Goal: Book appointment/travel/reservation

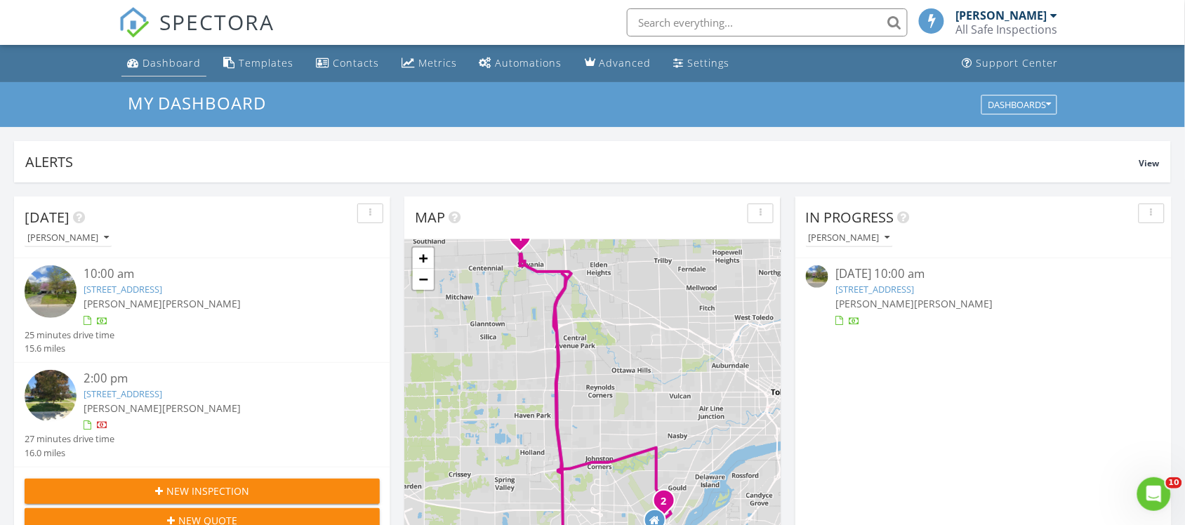
click at [172, 70] on link "Dashboard" at bounding box center [163, 64] width 85 height 26
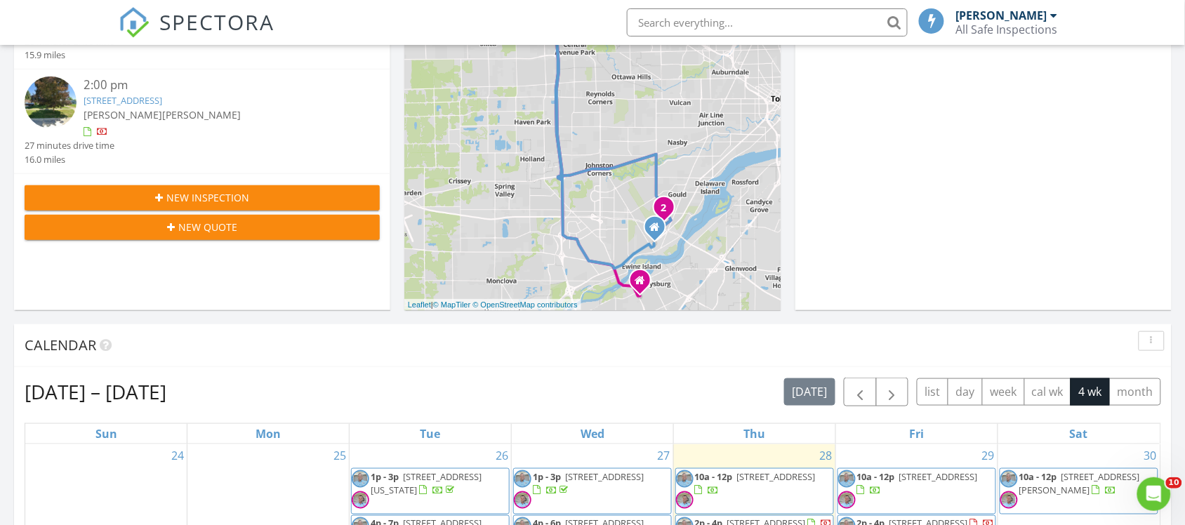
scroll to position [263, 0]
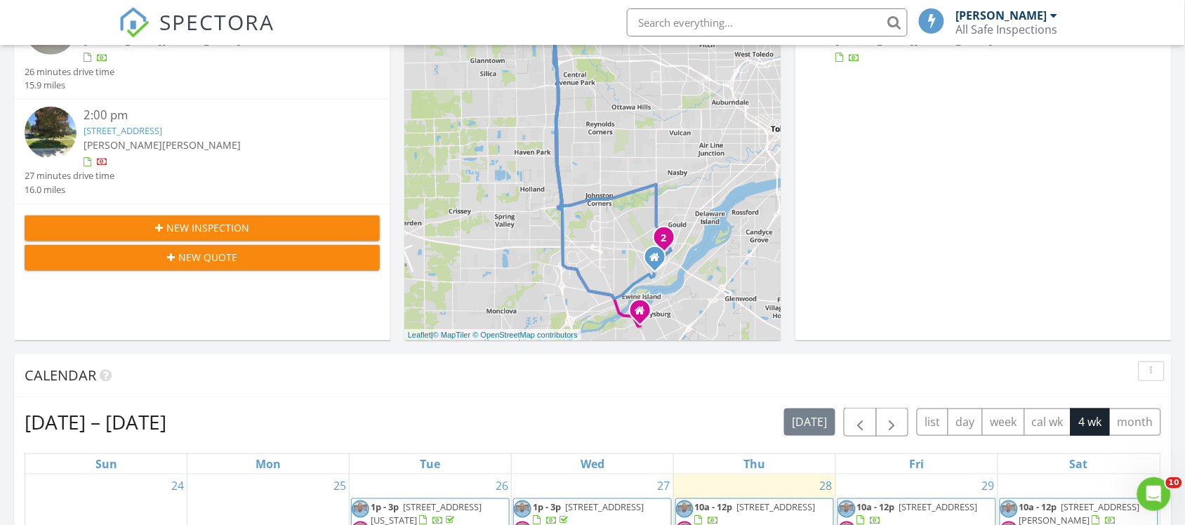
click at [258, 223] on div "New Inspection" at bounding box center [202, 227] width 333 height 15
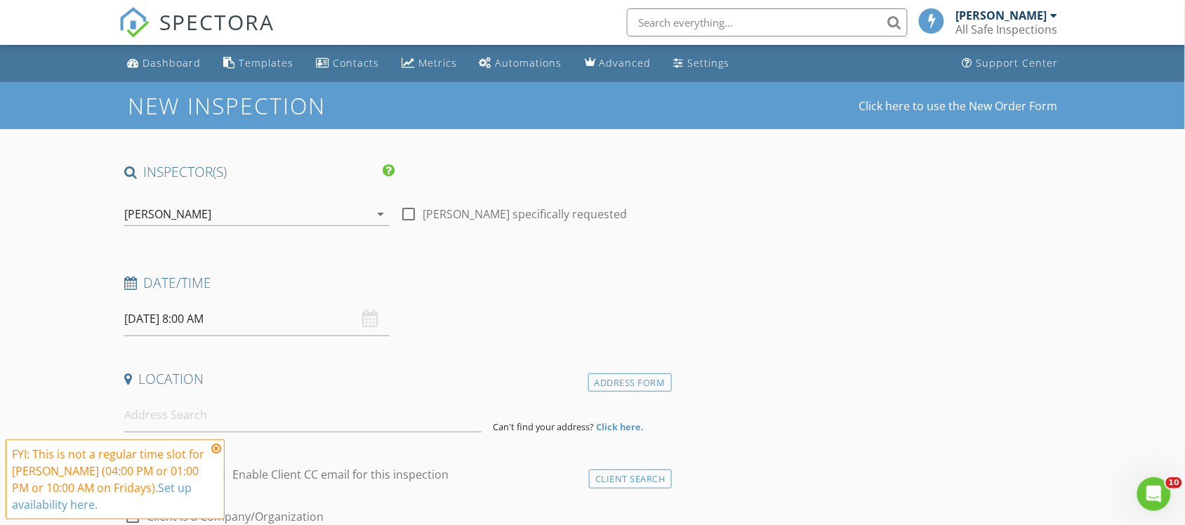
click at [199, 215] on div "[PERSON_NAME]" at bounding box center [247, 214] width 246 height 22
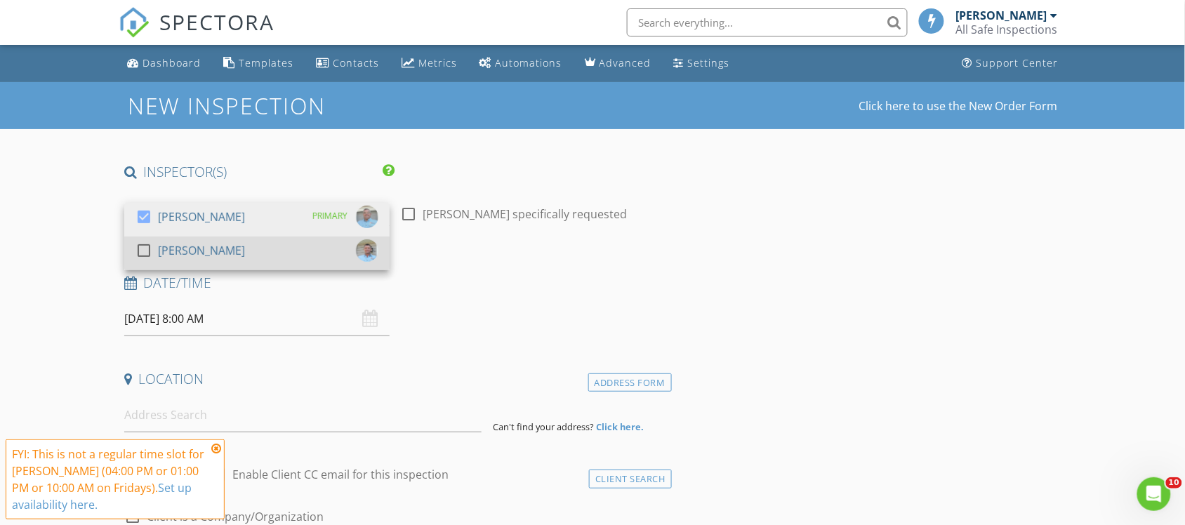
click at [197, 253] on div "[PERSON_NAME]" at bounding box center [201, 250] width 87 height 22
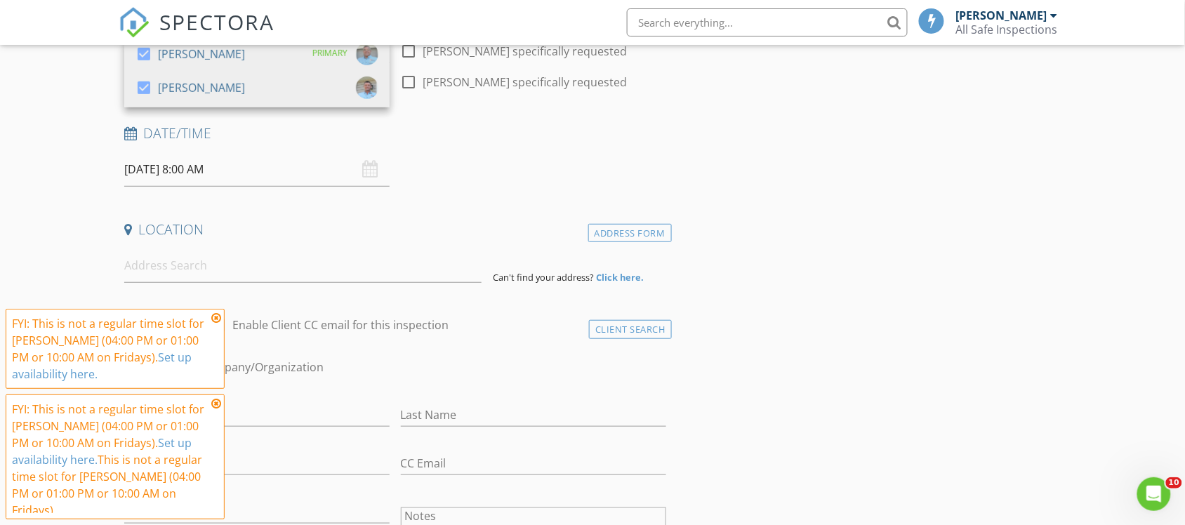
scroll to position [175, 0]
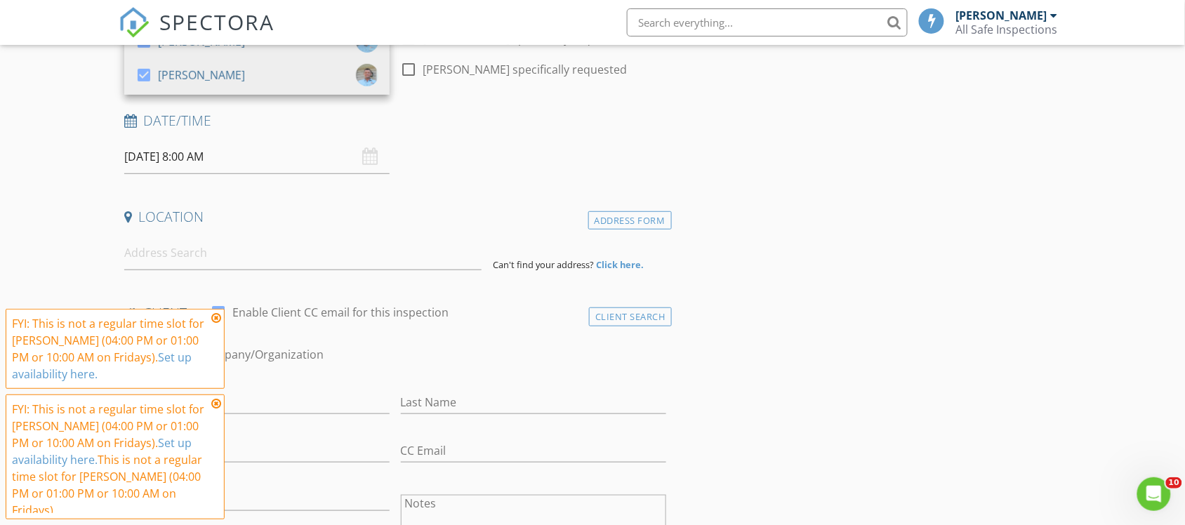
click at [215, 324] on icon at bounding box center [216, 317] width 10 height 11
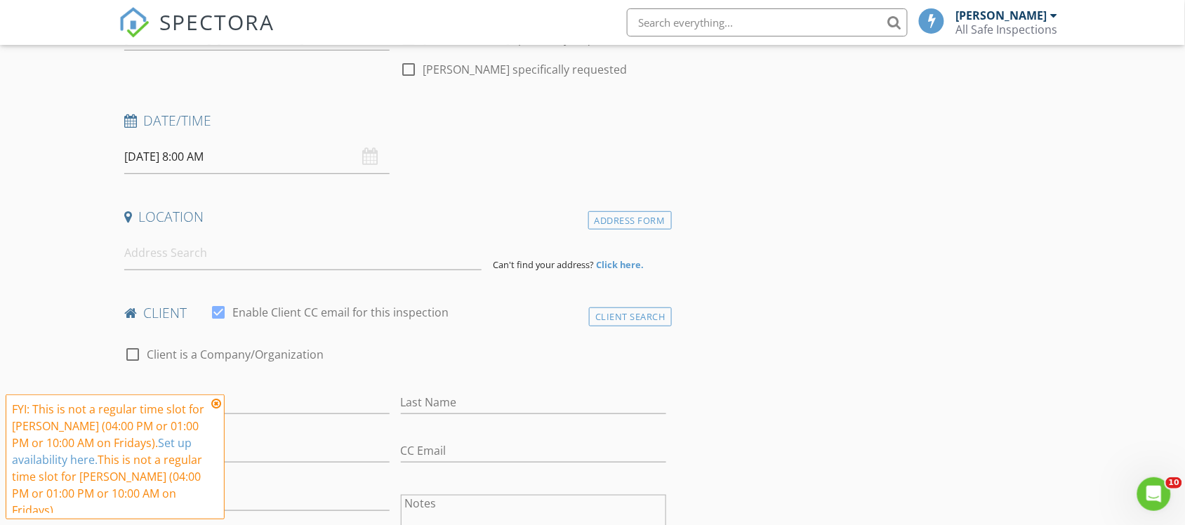
click at [216, 409] on icon at bounding box center [216, 403] width 10 height 11
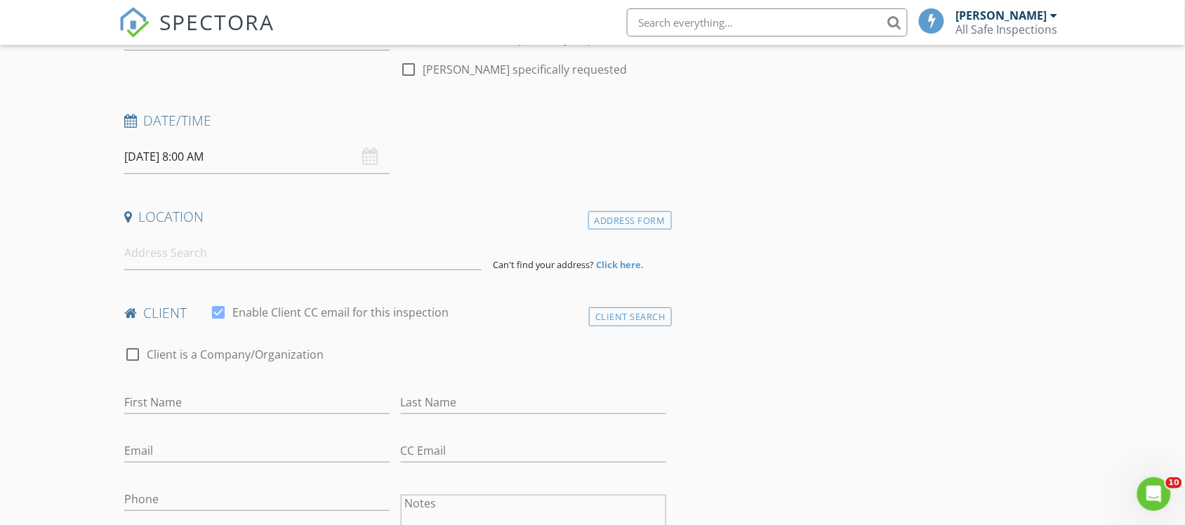
click at [209, 159] on input "08/29/2025 8:00 AM" at bounding box center [256, 157] width 265 height 34
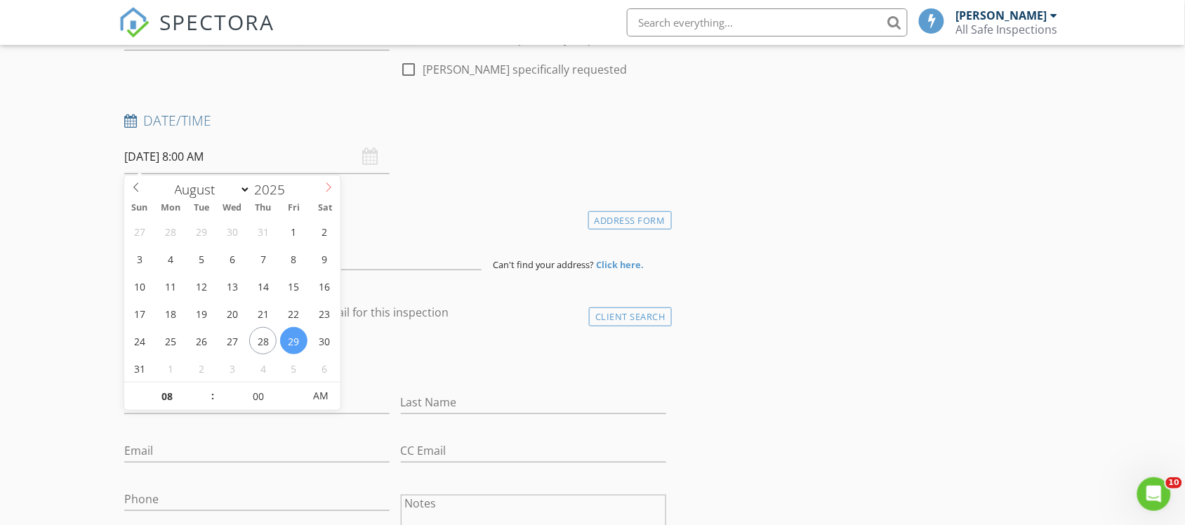
select select "8"
click at [328, 182] on icon at bounding box center [329, 187] width 10 height 10
type input "09/02/2025 8:00 AM"
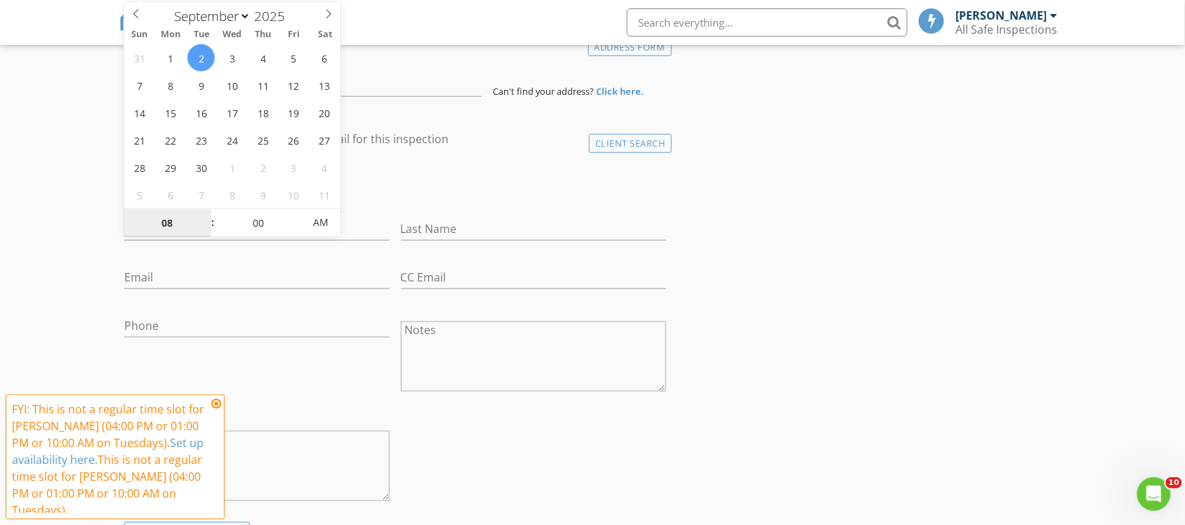
scroll to position [351, 0]
type input "09"
type input "09/02/2025 9:00 AM"
click at [201, 215] on span at bounding box center [206, 214] width 10 height 14
type input "10"
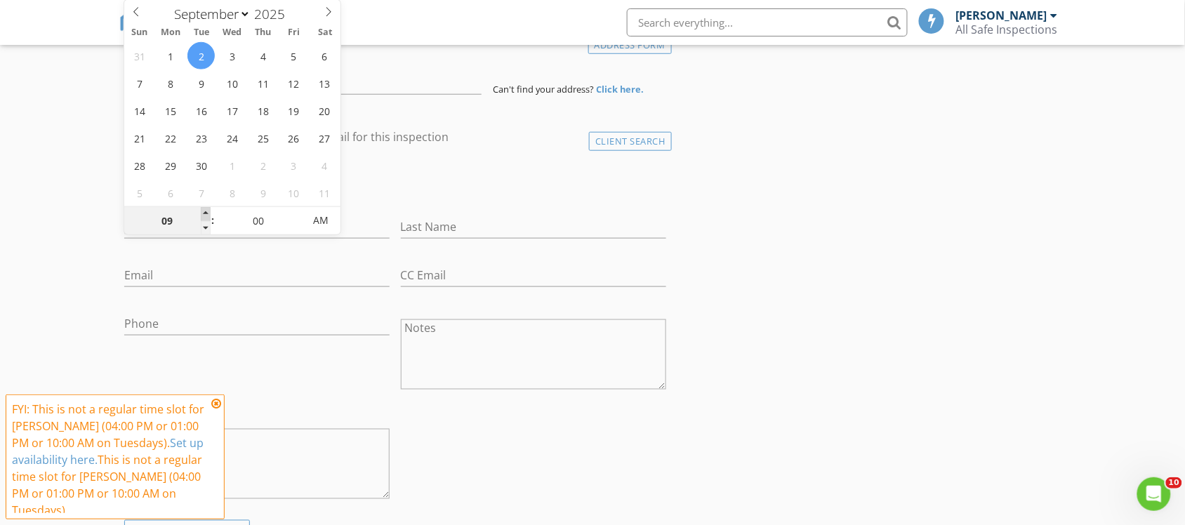
type input "09/02/2025 10:00 AM"
click at [201, 215] on span at bounding box center [206, 214] width 10 height 14
type input "11"
type input "09/02/2025 11:00 AM"
click at [201, 215] on span at bounding box center [206, 214] width 10 height 14
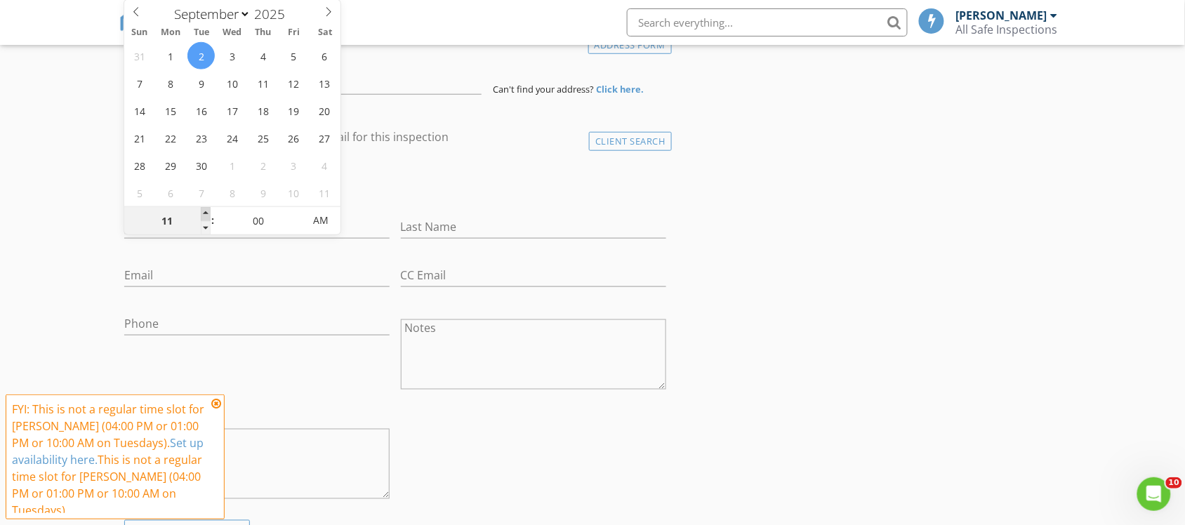
type input "12"
type input "09/02/2025 12:00 PM"
click at [201, 215] on span at bounding box center [206, 214] width 10 height 14
type input "01"
type input "09/02/2025 1:00 PM"
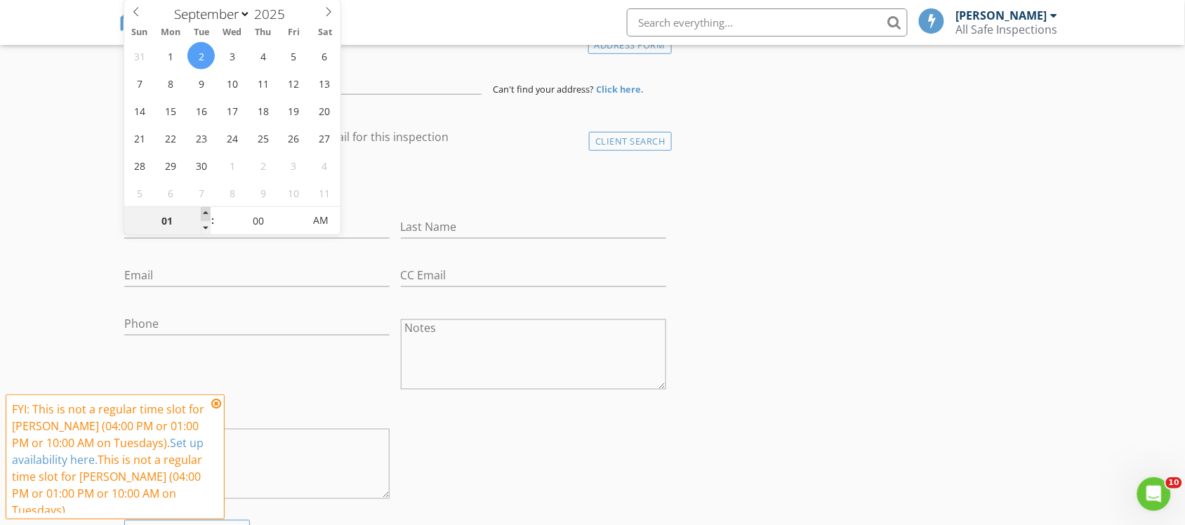
click at [201, 215] on span at bounding box center [206, 214] width 10 height 14
type input "02"
type input "09/02/2025 2:00 PM"
click at [201, 215] on span at bounding box center [206, 214] width 10 height 14
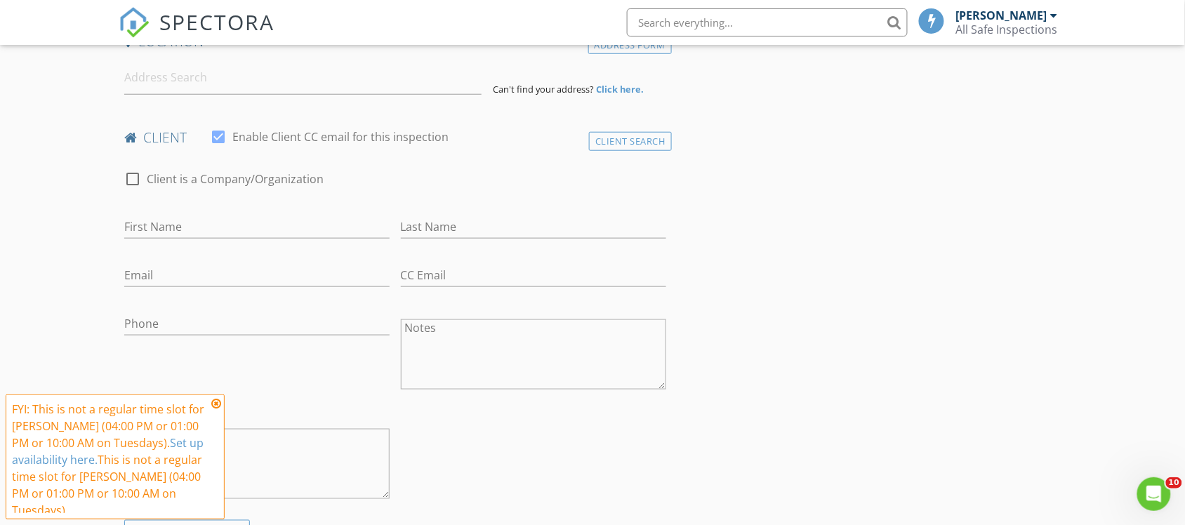
click at [443, 192] on div "check_box_outline_blank Client is a Company/Organization" at bounding box center [395, 186] width 542 height 36
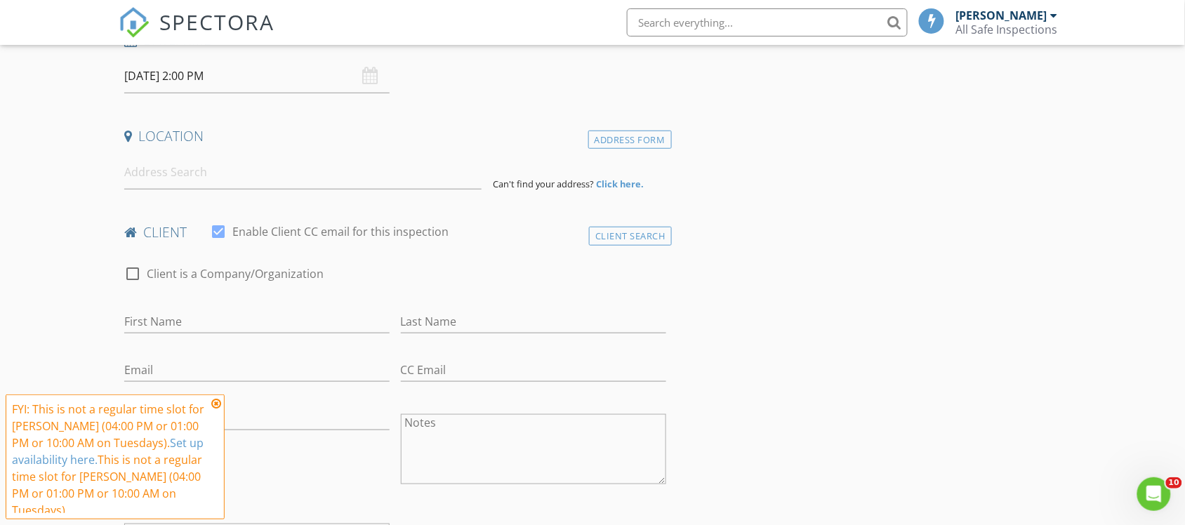
scroll to position [263, 0]
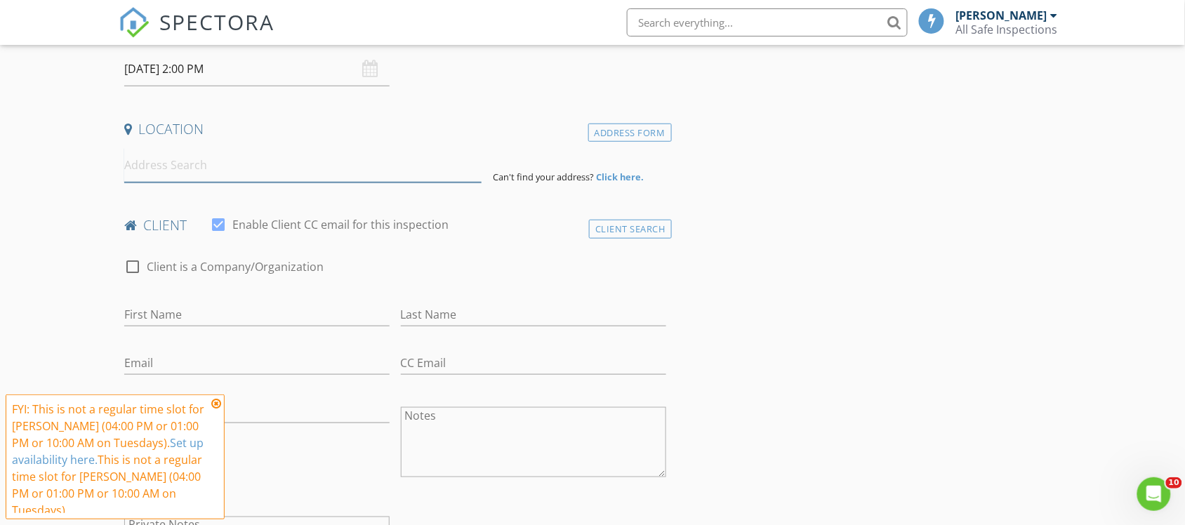
click at [239, 174] on input at bounding box center [302, 165] width 357 height 34
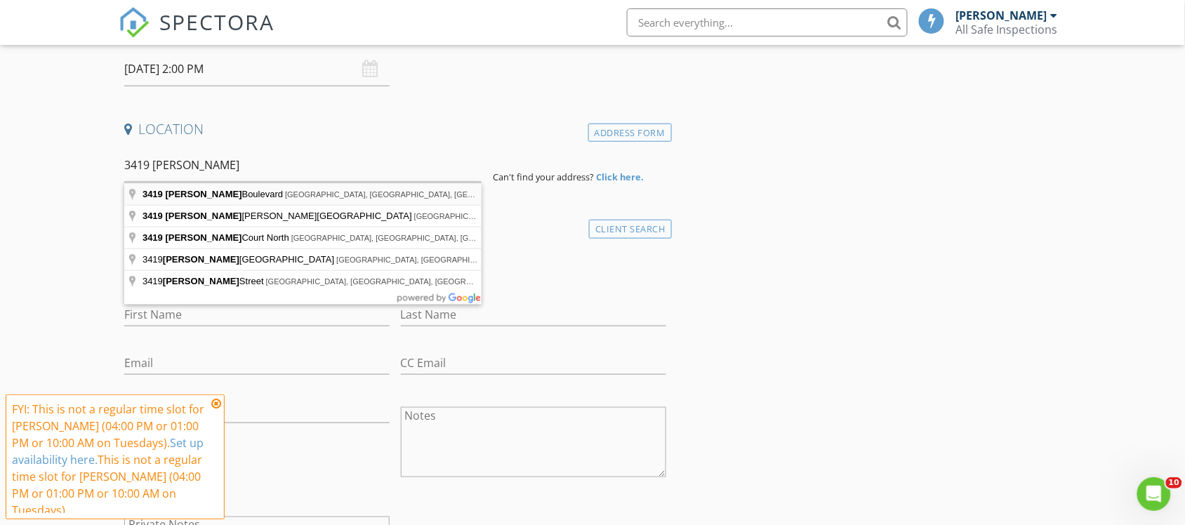
type input "3419 Winston Boulevard, Toledo, OH, USA"
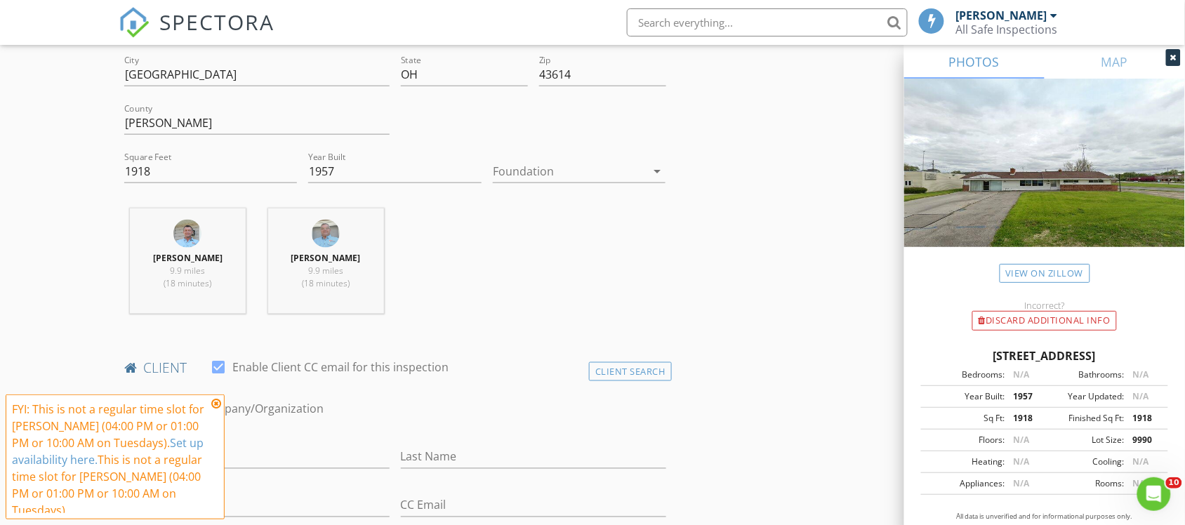
scroll to position [439, 0]
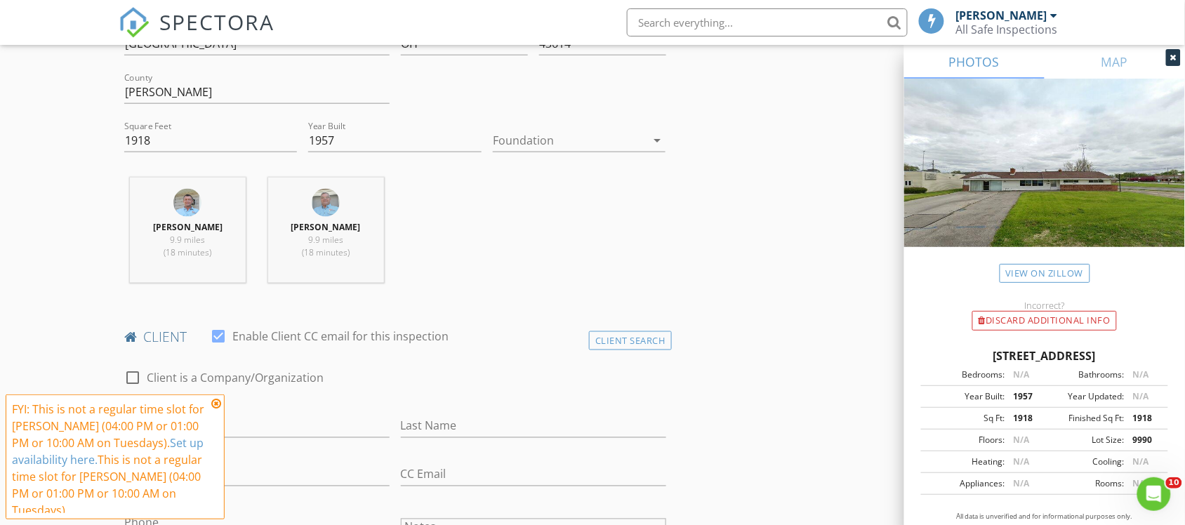
click at [212, 402] on icon at bounding box center [216, 403] width 10 height 11
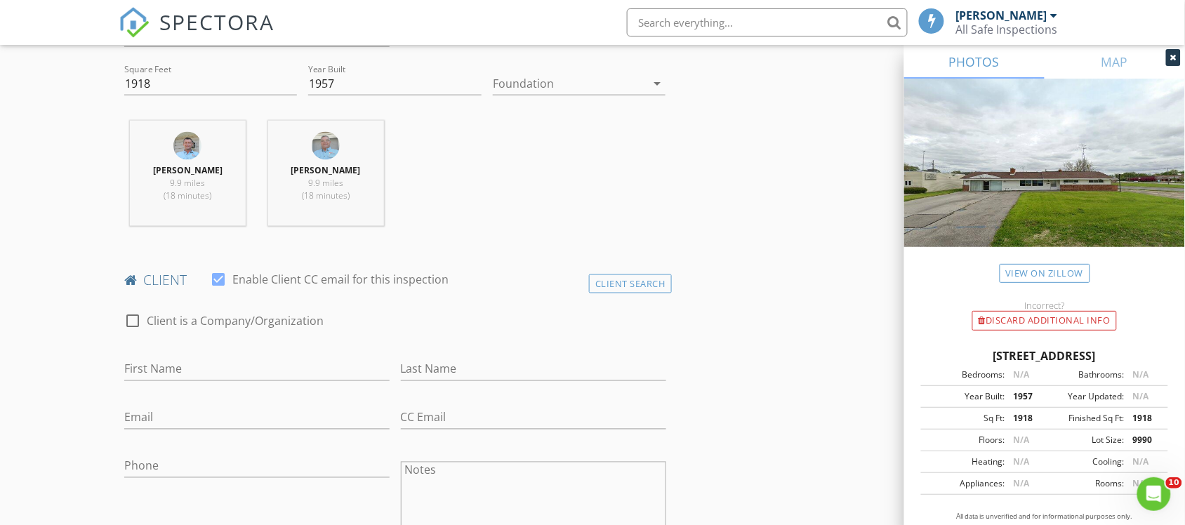
scroll to position [526, 0]
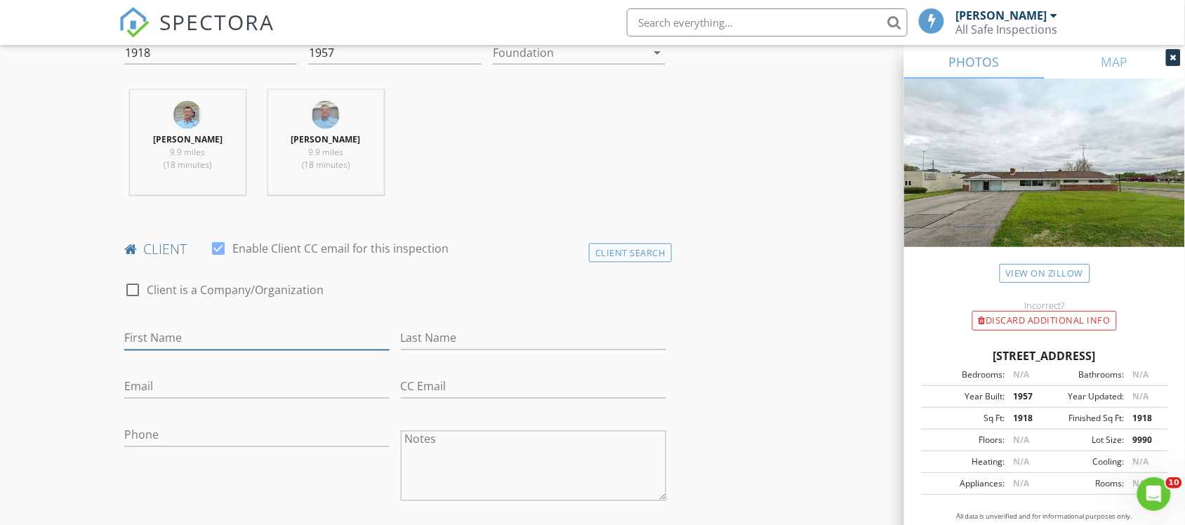
click at [190, 341] on input "First Name" at bounding box center [256, 338] width 265 height 23
type input "Felicia"
type input "Clark"
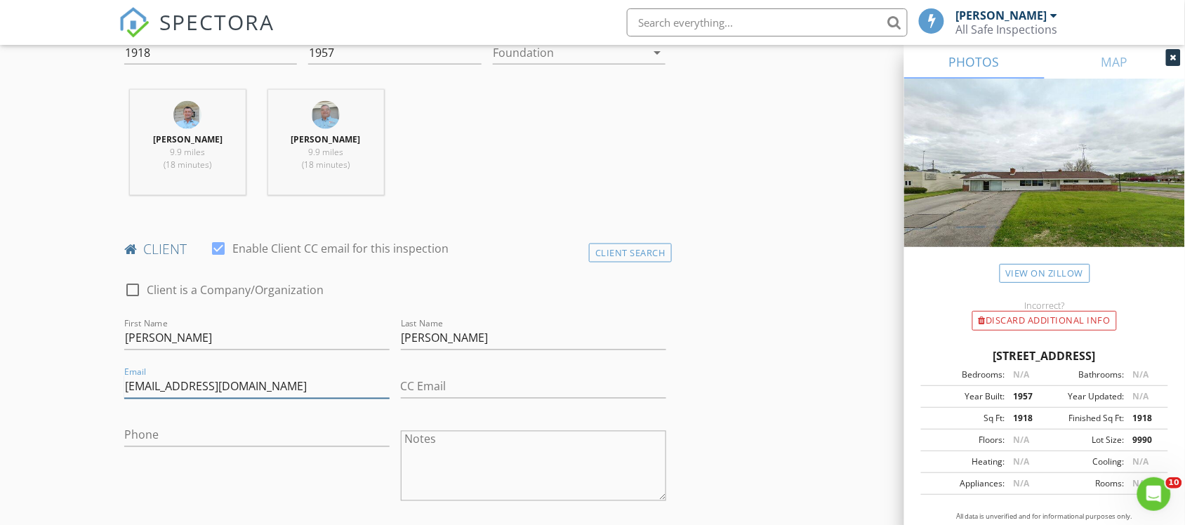
type input "fclark650@gmail.com"
type input "419-322-5941"
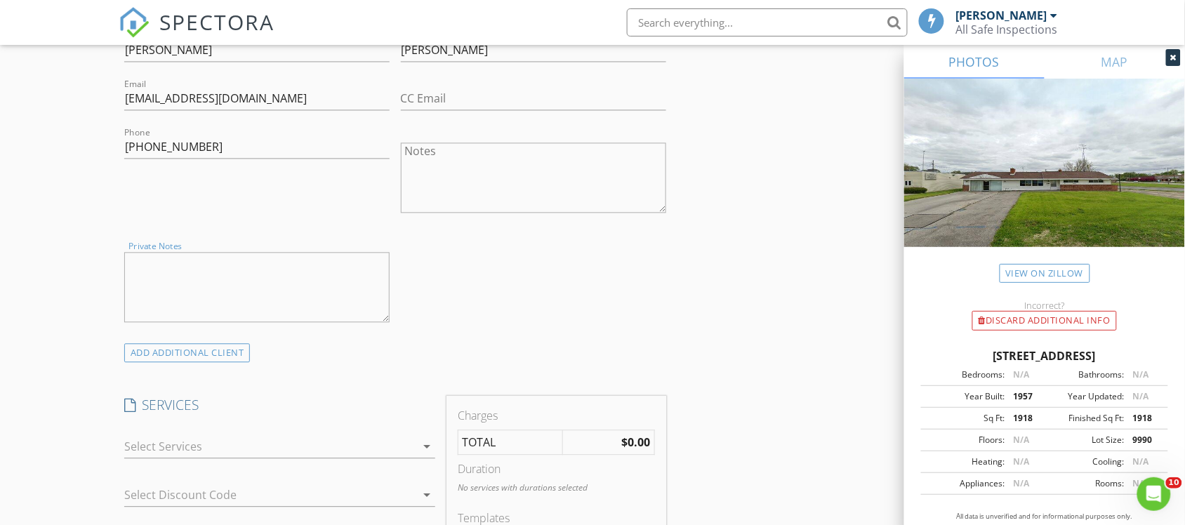
scroll to position [903, 0]
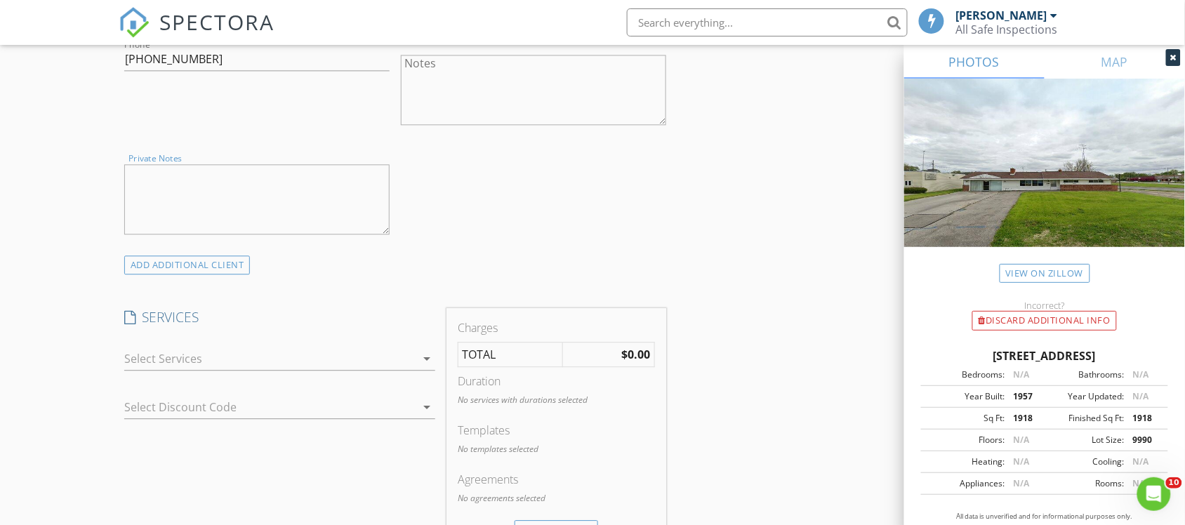
click at [208, 359] on div at bounding box center [270, 358] width 292 height 22
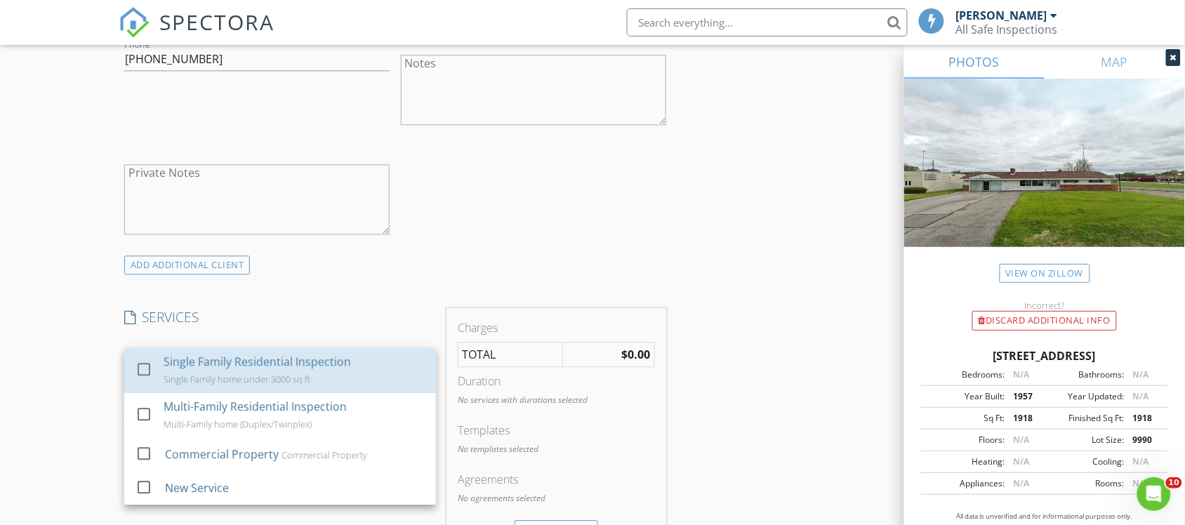
click at [208, 359] on div "Single Family Residential Inspection" at bounding box center [257, 361] width 187 height 17
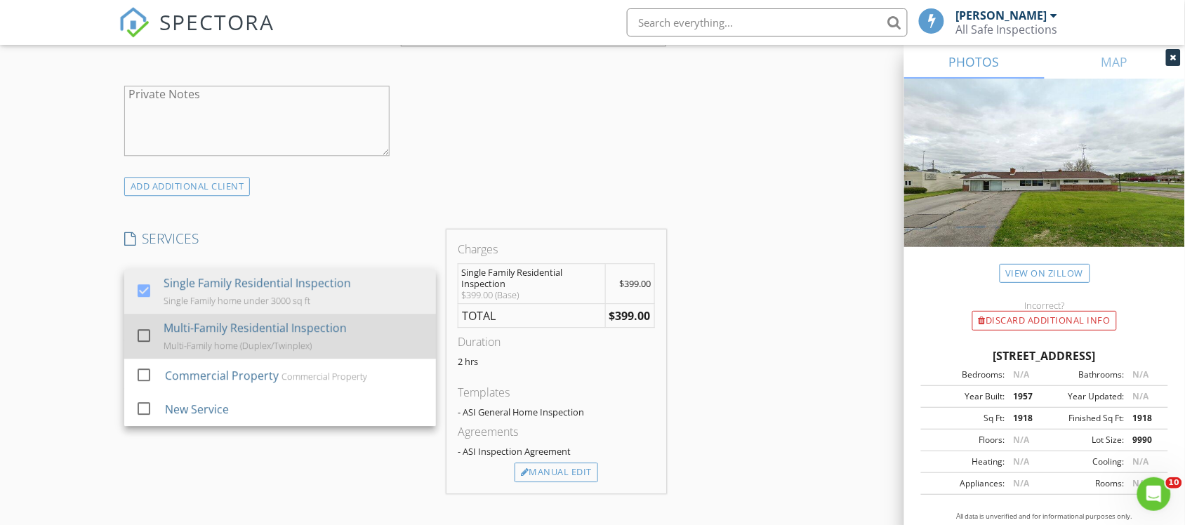
scroll to position [1078, 0]
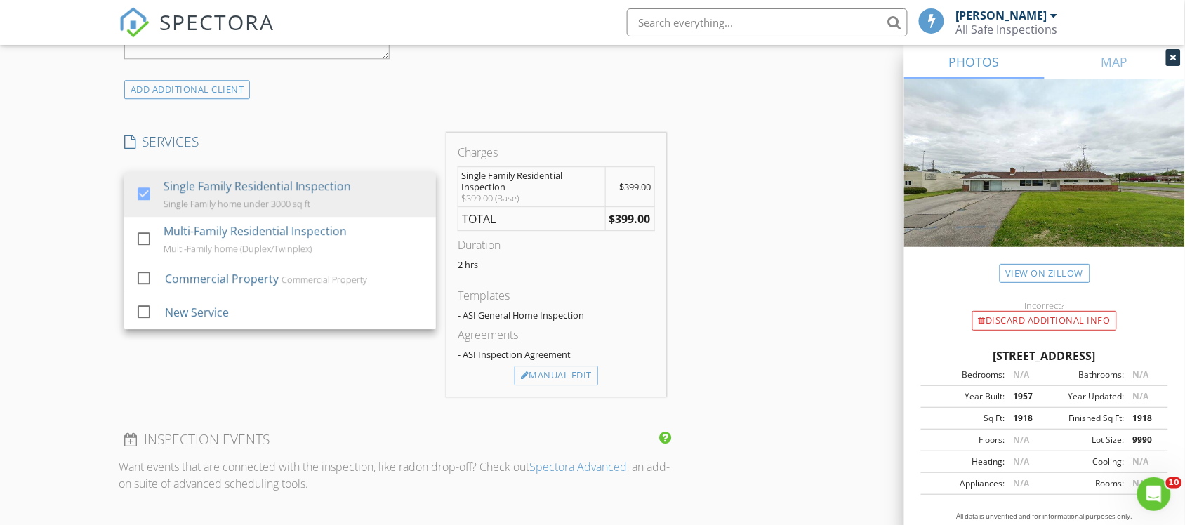
click at [233, 377] on div "SERVICES check_box Single Family Residential Inspection Single Family home unde…" at bounding box center [280, 265] width 323 height 264
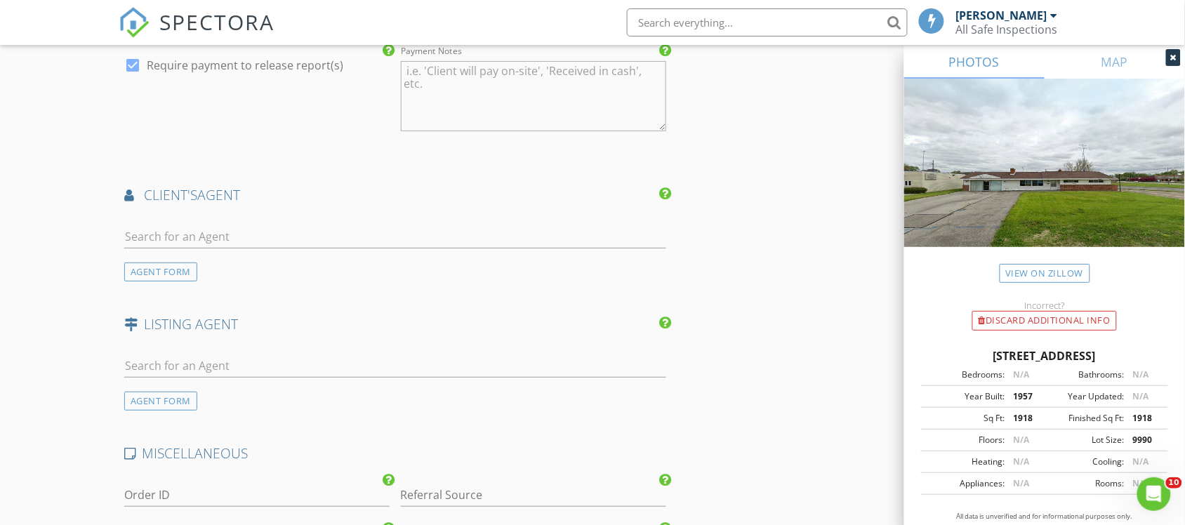
scroll to position [1605, 0]
click at [204, 233] on input "text" at bounding box center [395, 233] width 542 height 23
type input "Bessie"
click at [260, 272] on div "No results found. Click to add a new Agent" at bounding box center [236, 263] width 211 height 17
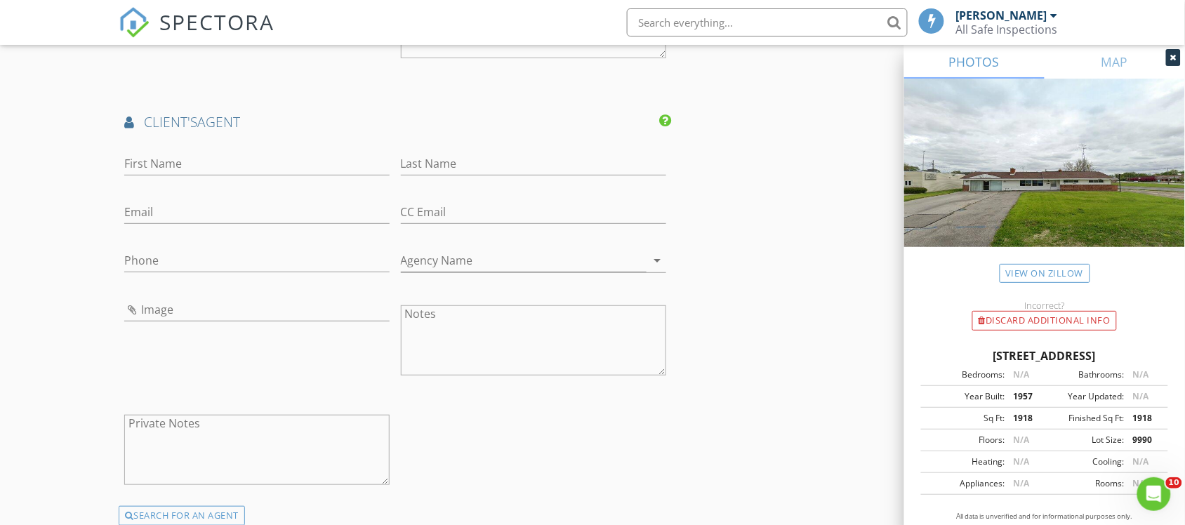
scroll to position [1692, 0]
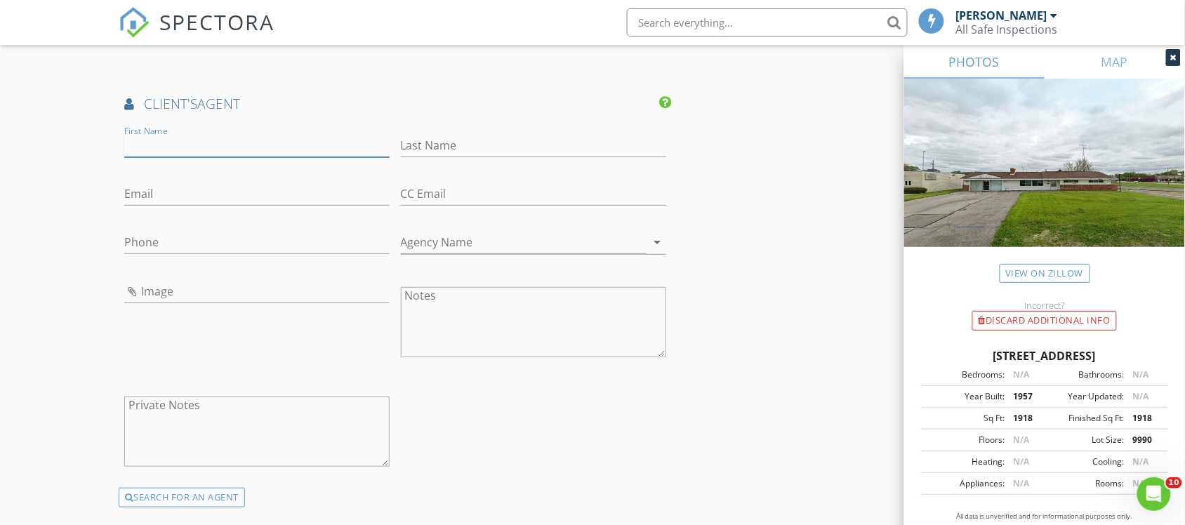
click at [194, 144] on input "First Name" at bounding box center [256, 145] width 265 height 23
type input "Bessie"
type input "Maddox"
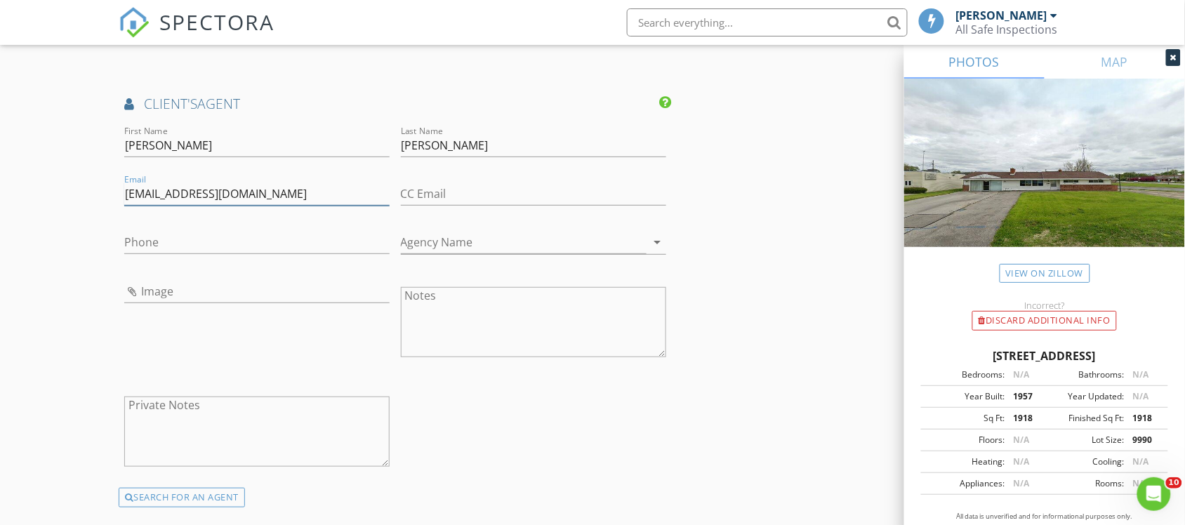
type input "bessiemaddox@gmail.com"
type input "419-270-1280"
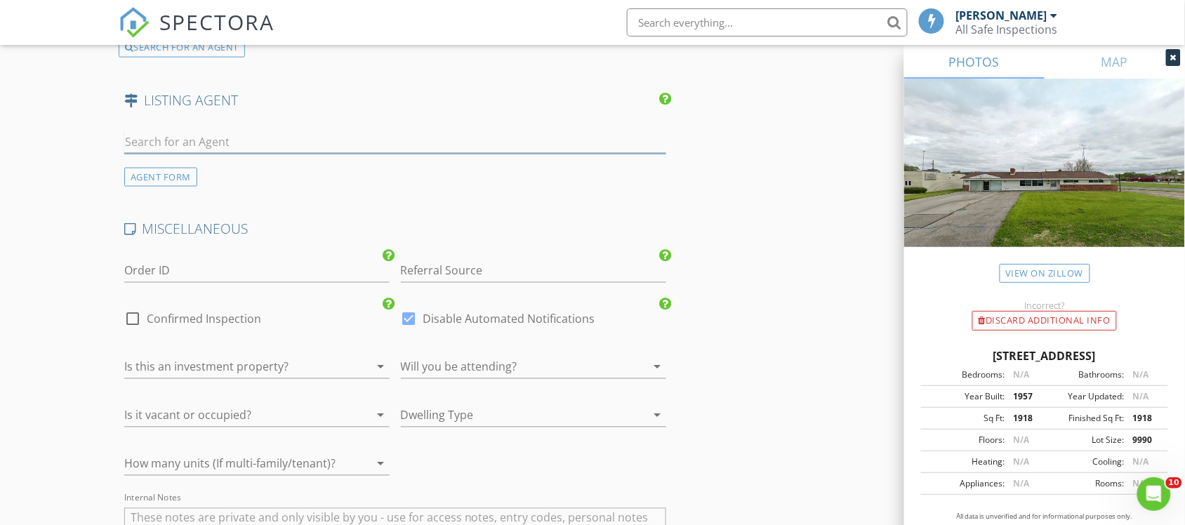
scroll to position [2111, 0]
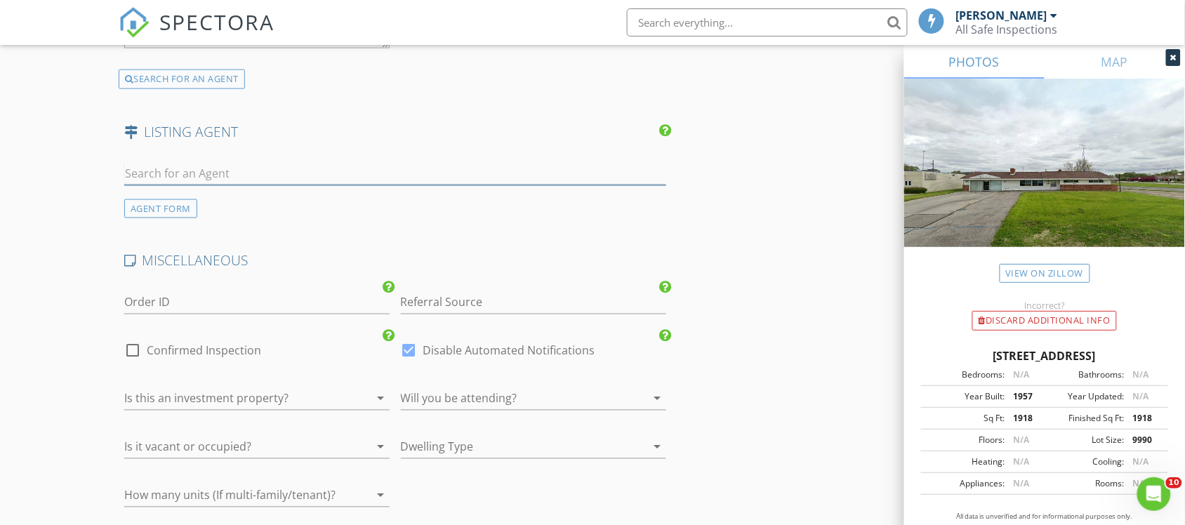
click at [194, 174] on input "text" at bounding box center [395, 173] width 542 height 23
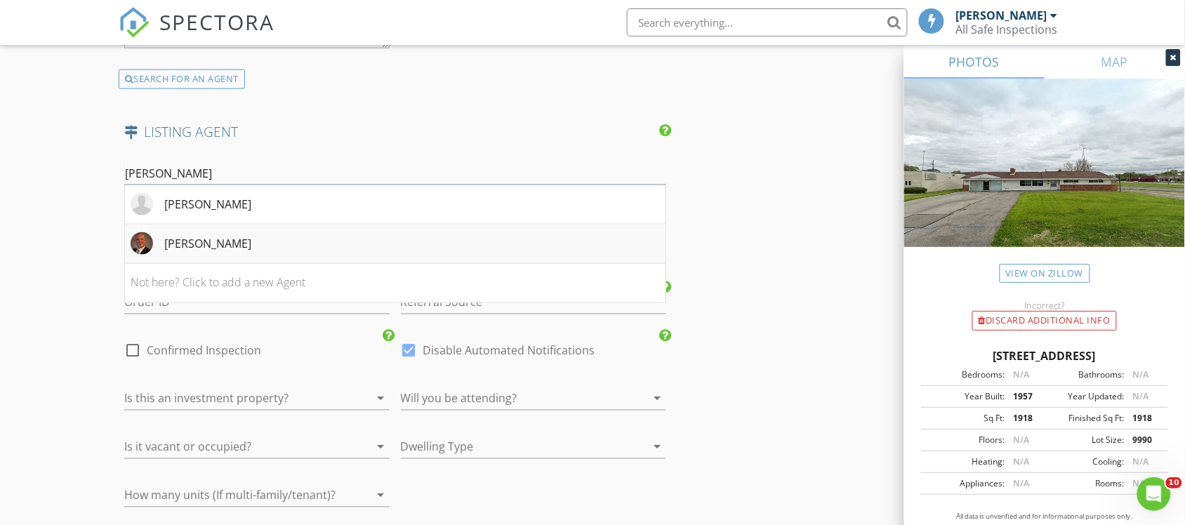
type input "Fred"
click at [222, 236] on div "Fred Borgerson" at bounding box center [207, 243] width 87 height 17
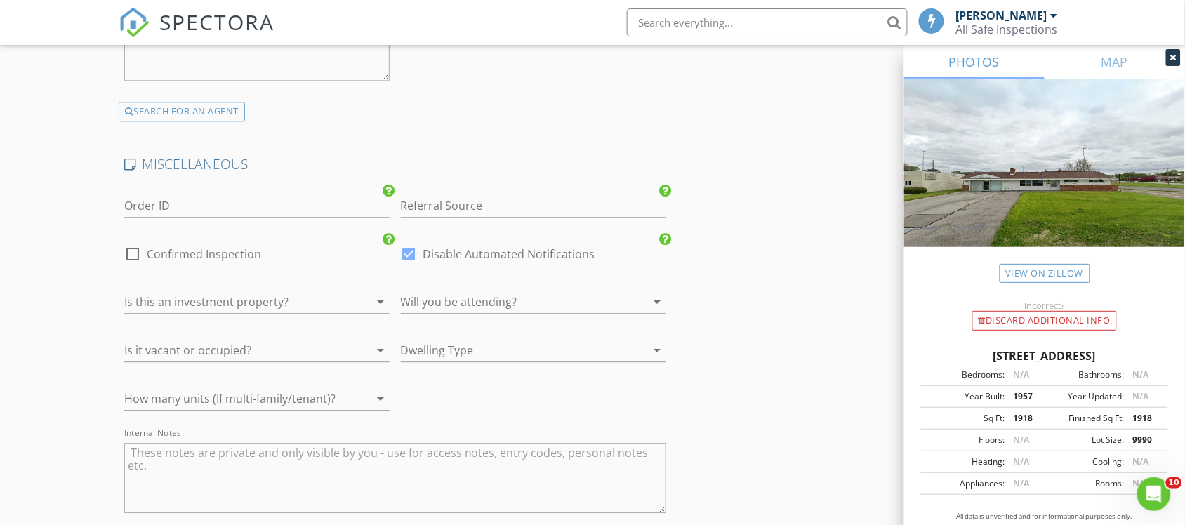
scroll to position [2637, 0]
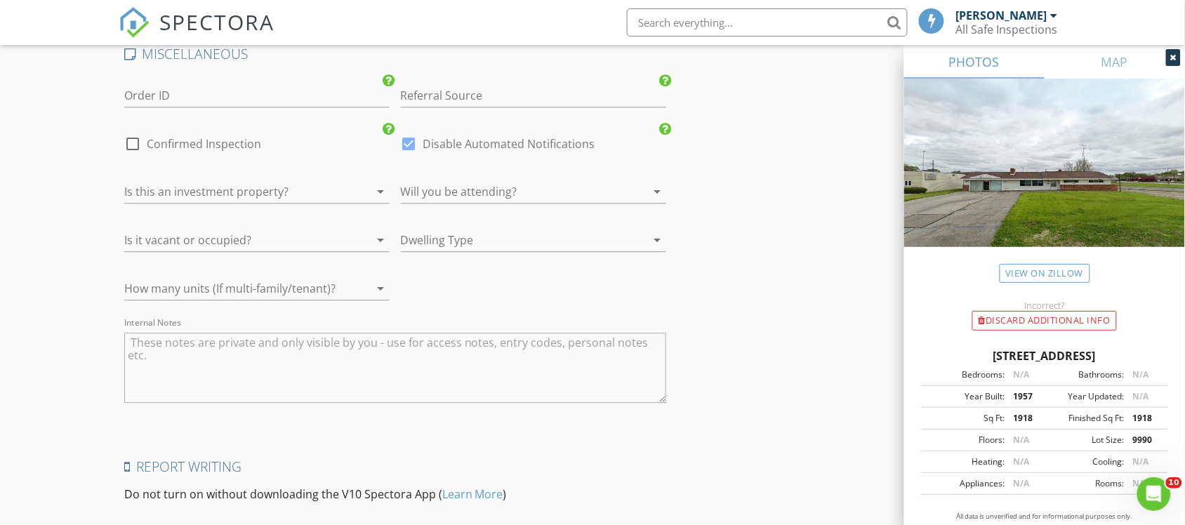
click at [202, 197] on div at bounding box center [237, 191] width 226 height 22
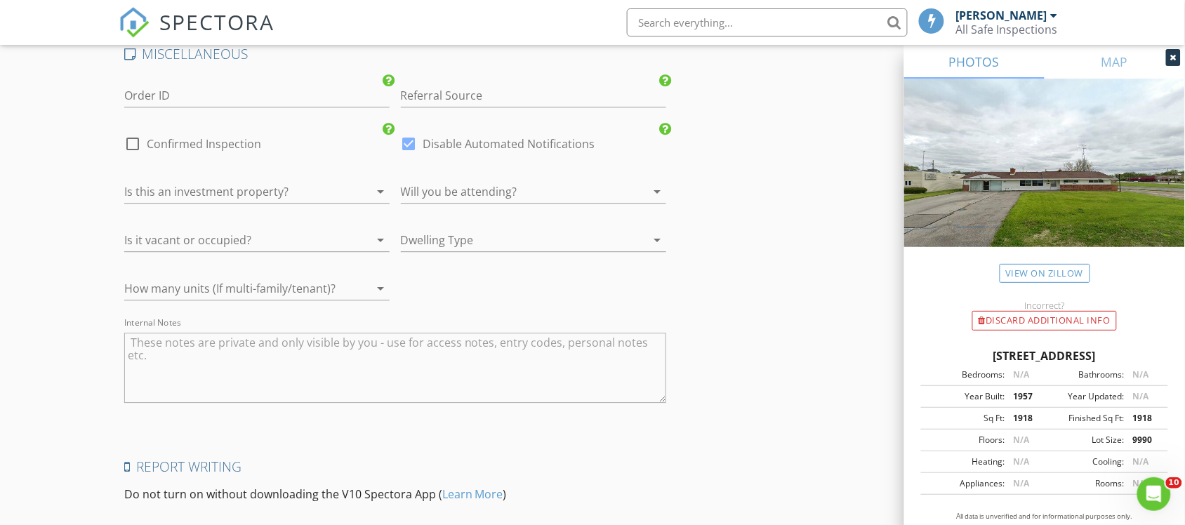
click at [493, 195] on div at bounding box center [514, 191] width 226 height 22
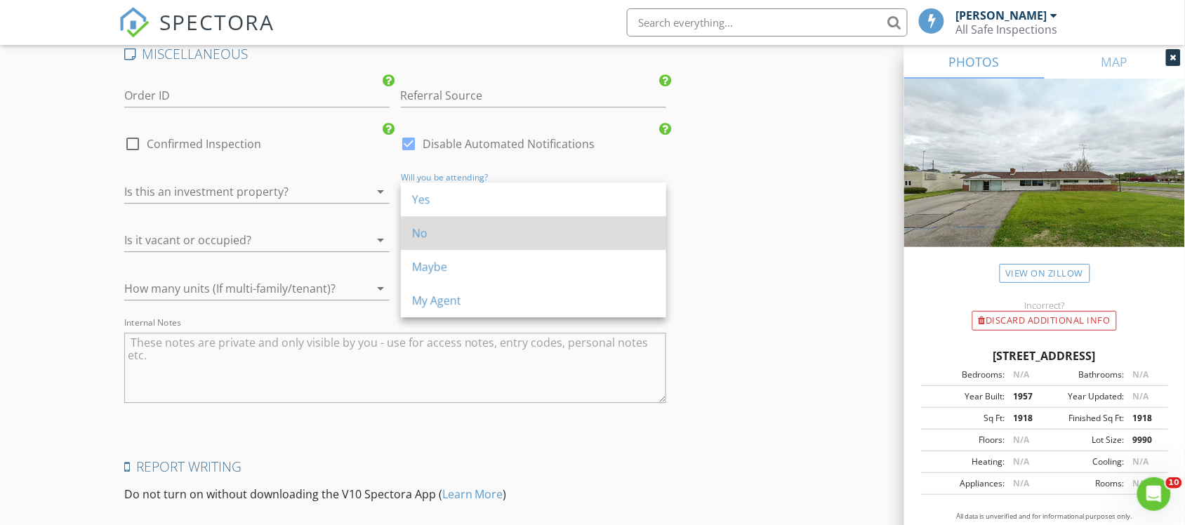
click at [470, 237] on div "No" at bounding box center [533, 233] width 243 height 17
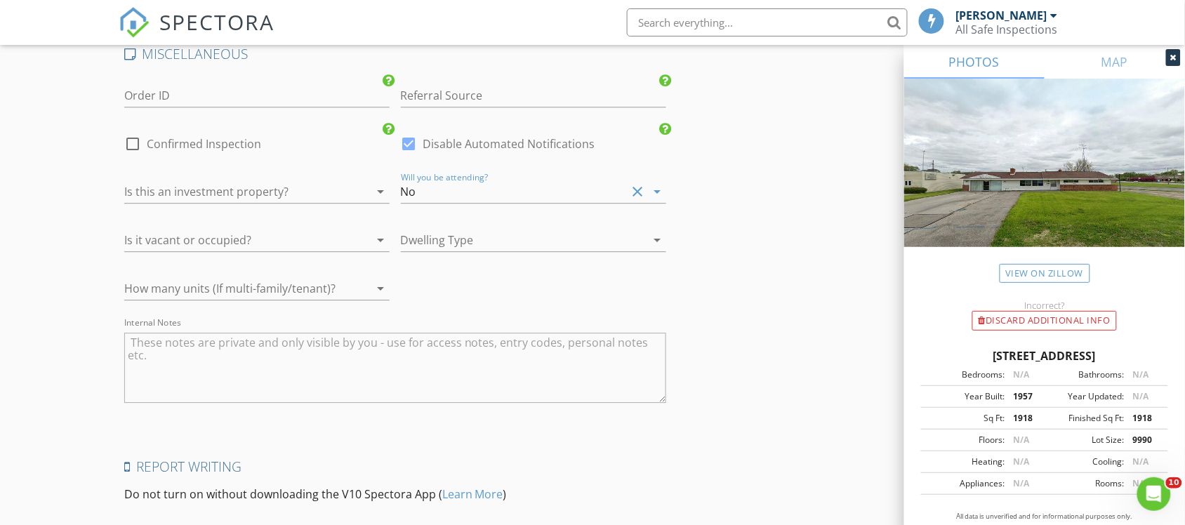
click at [268, 244] on div at bounding box center [237, 240] width 226 height 22
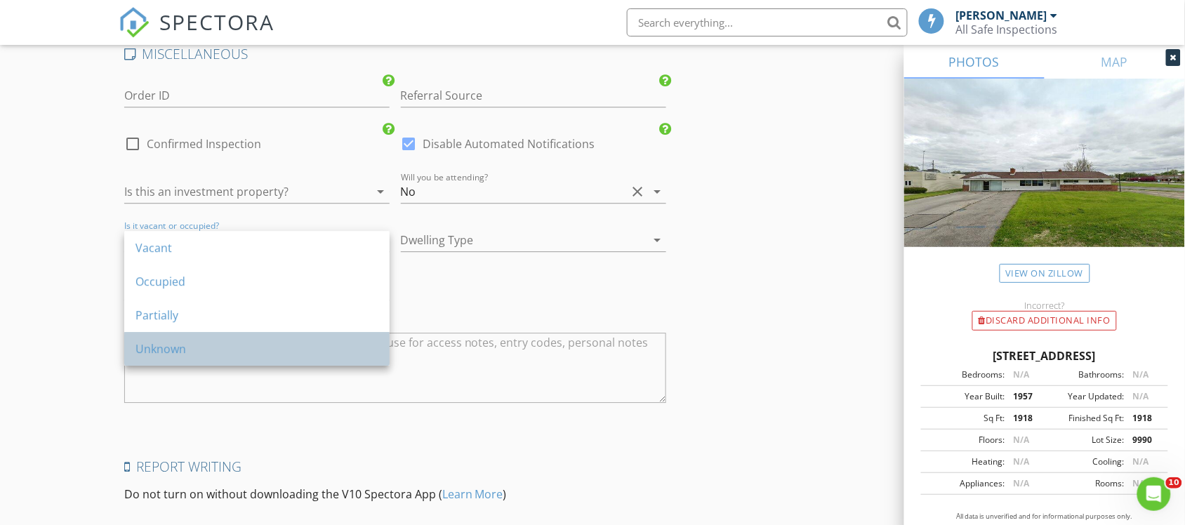
click at [202, 341] on div "Unknown" at bounding box center [256, 348] width 243 height 17
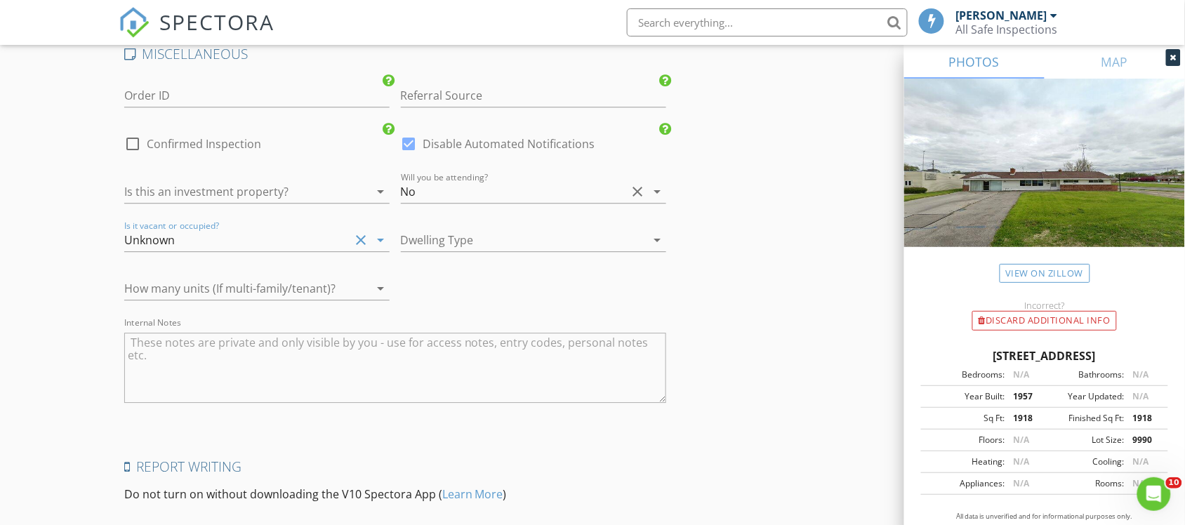
click at [447, 246] on div at bounding box center [514, 240] width 226 height 22
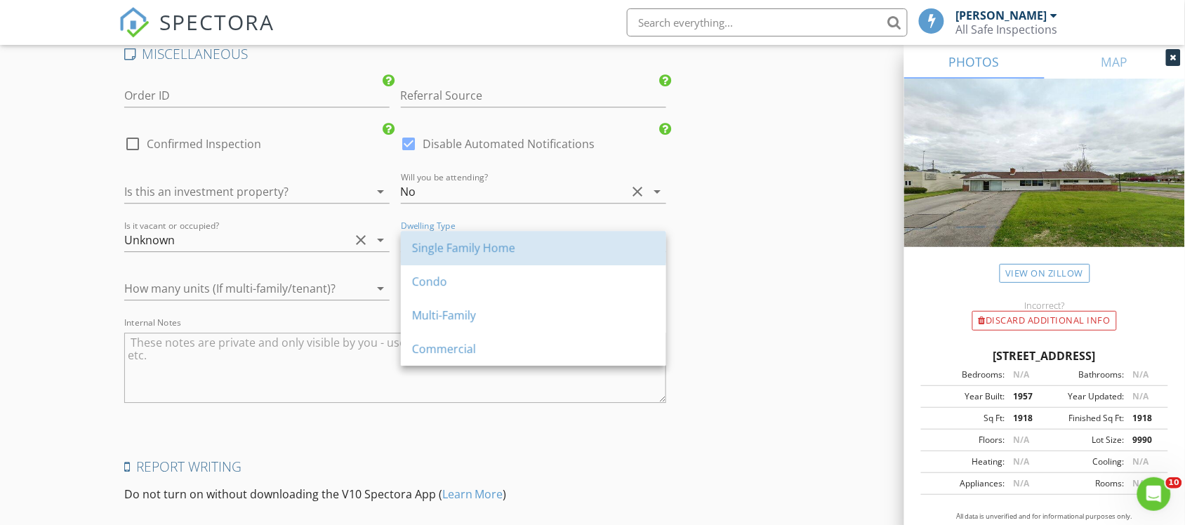
click at [447, 246] on div "Single Family Home" at bounding box center [533, 247] width 243 height 17
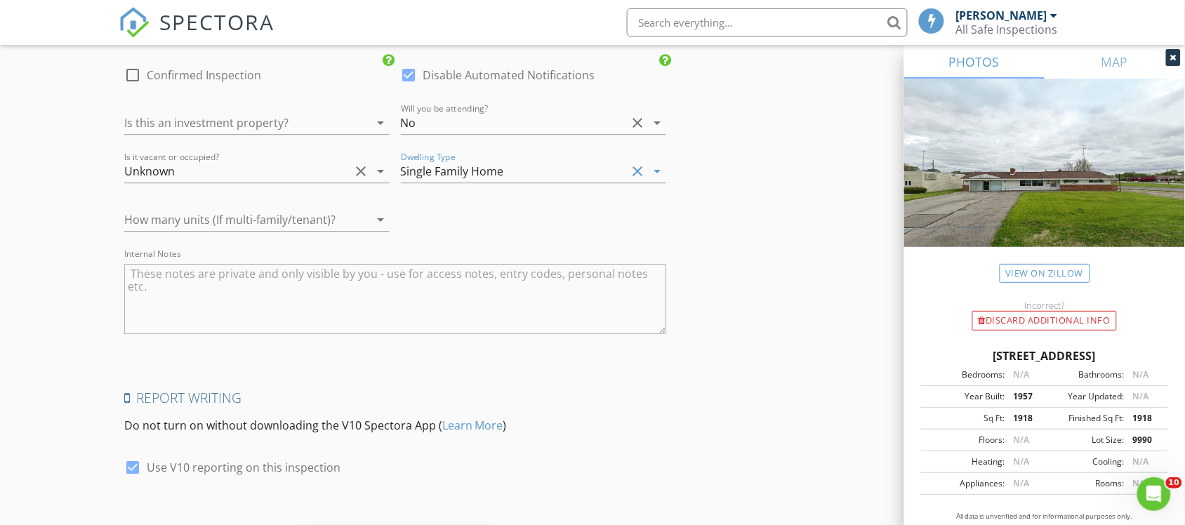
scroll to position [2791, 0]
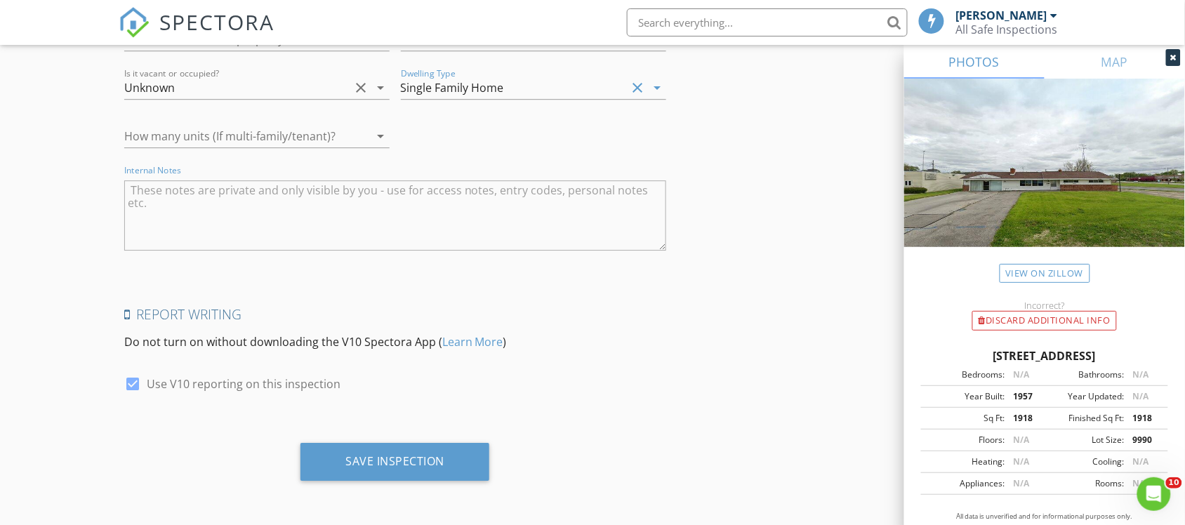
click at [243, 197] on textarea "Internal Notes" at bounding box center [395, 215] width 542 height 70
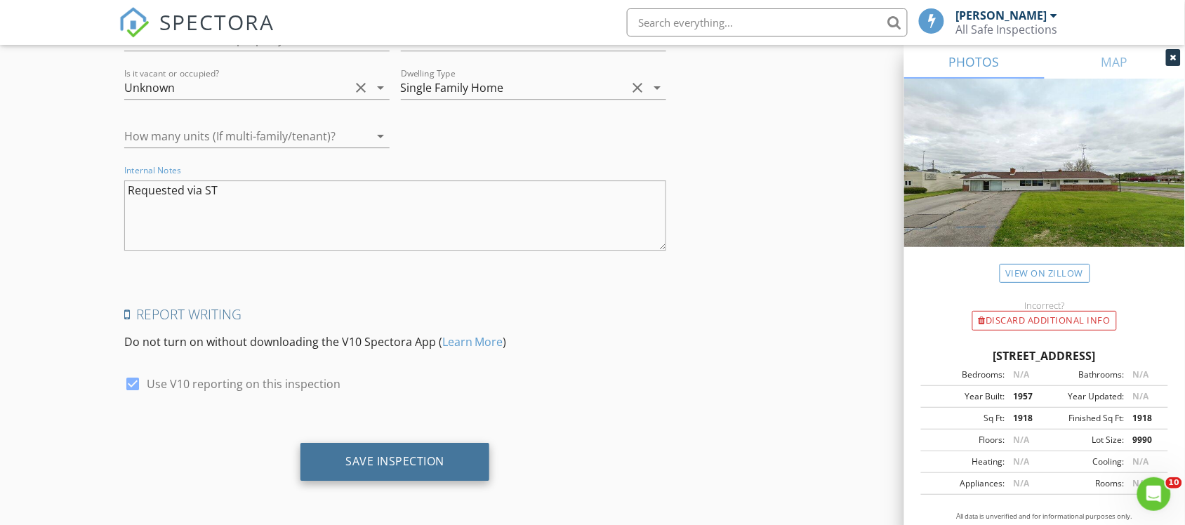
type textarea "Requested via ST"
click at [332, 457] on div "Save Inspection" at bounding box center [394, 462] width 189 height 38
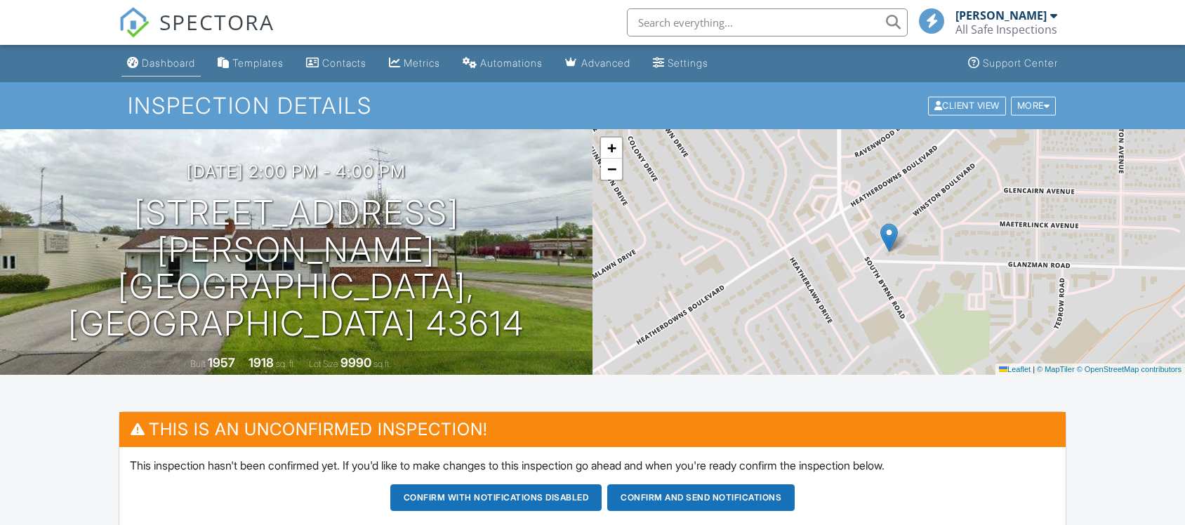
drag, startPoint x: 0, startPoint y: 0, endPoint x: 174, endPoint y: 64, distance: 185.4
click at [174, 64] on div "Dashboard" at bounding box center [168, 63] width 53 height 12
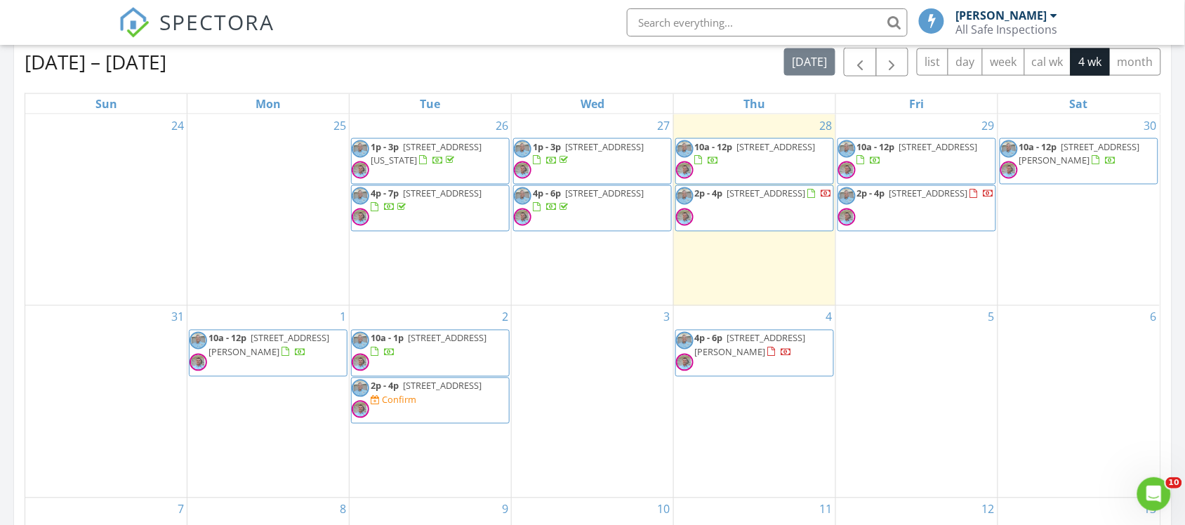
scroll to position [702, 0]
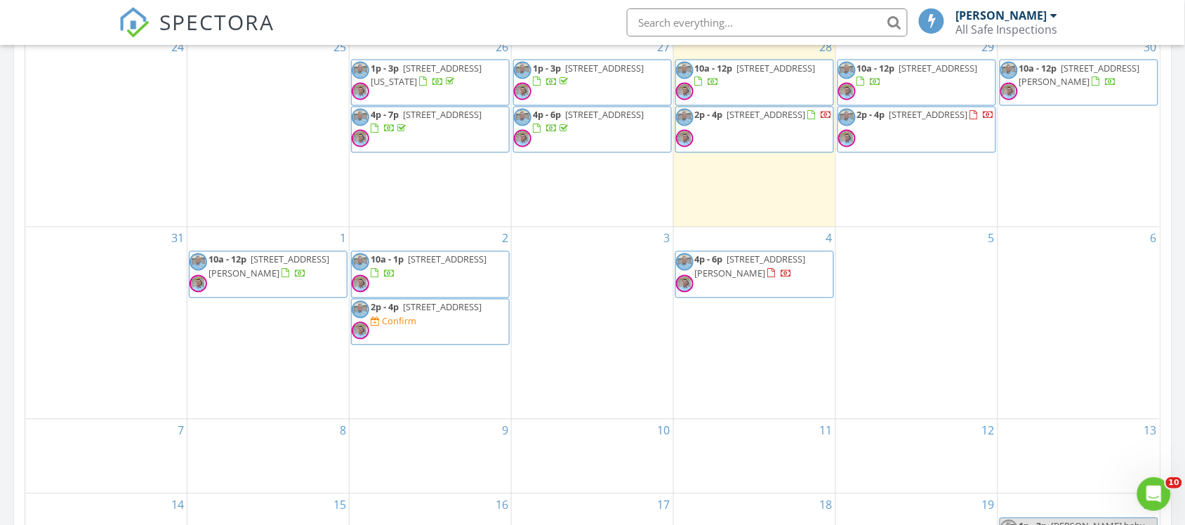
click at [733, 267] on span "4055 Walker Ave, Toledo 43612" at bounding box center [750, 266] width 111 height 26
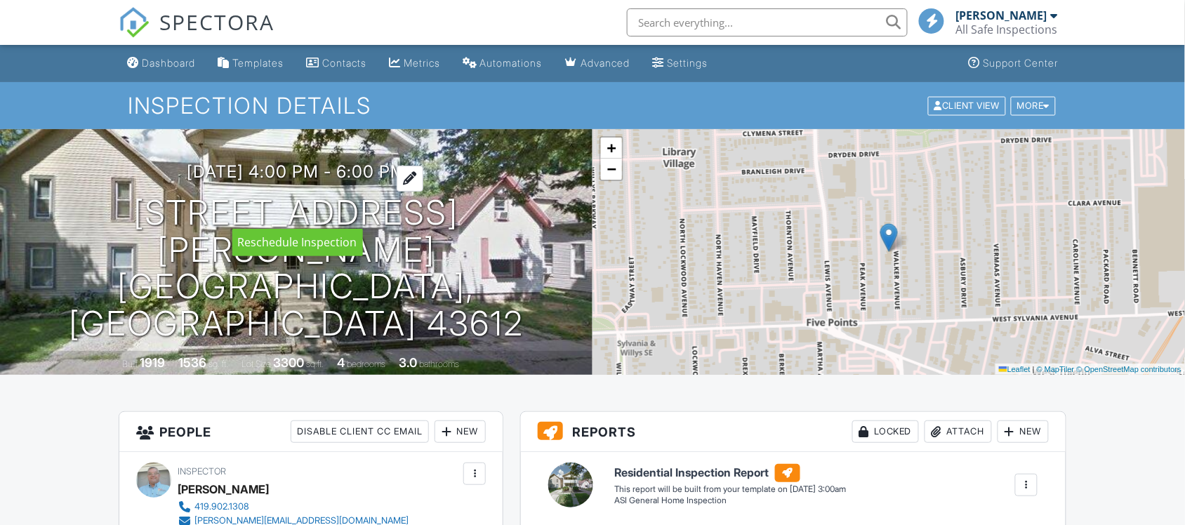
click at [324, 181] on h3 "[DATE] 4:00 pm - 6:00 pm" at bounding box center [296, 171] width 219 height 19
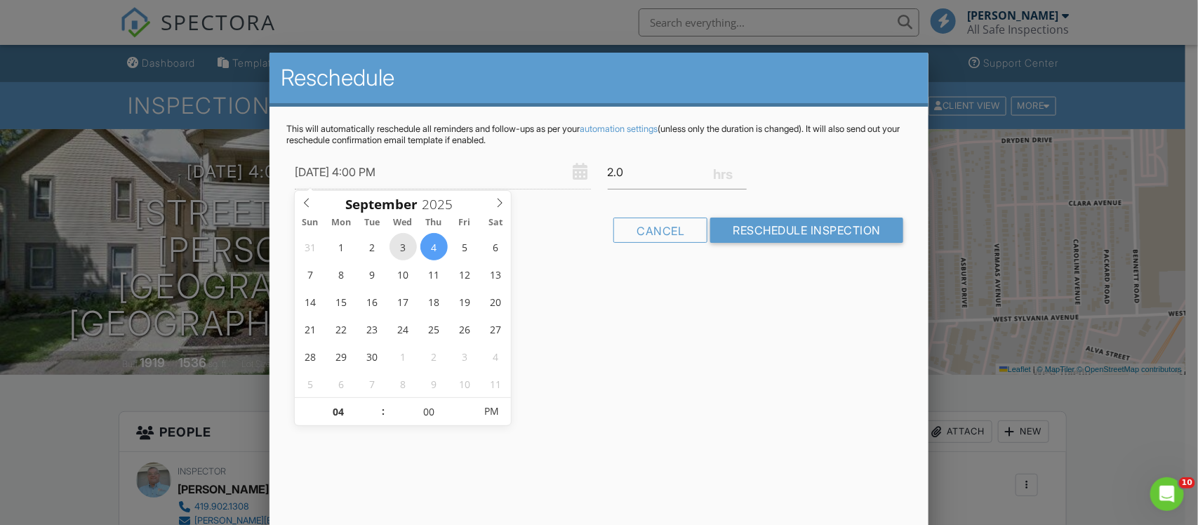
type input "[DATE] 4:00 PM"
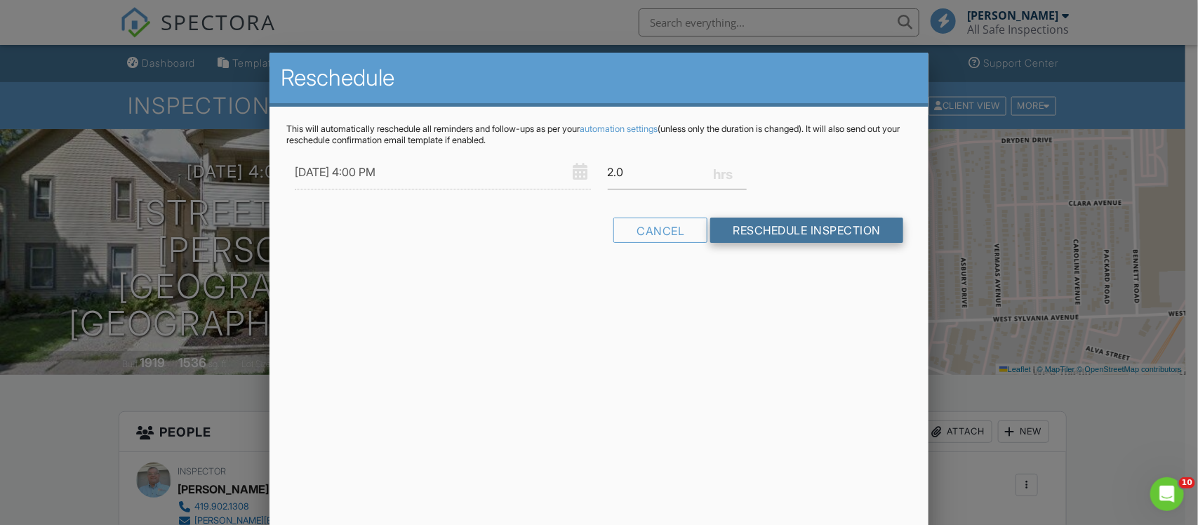
click at [764, 230] on input "Reschedule Inspection" at bounding box center [806, 230] width 193 height 25
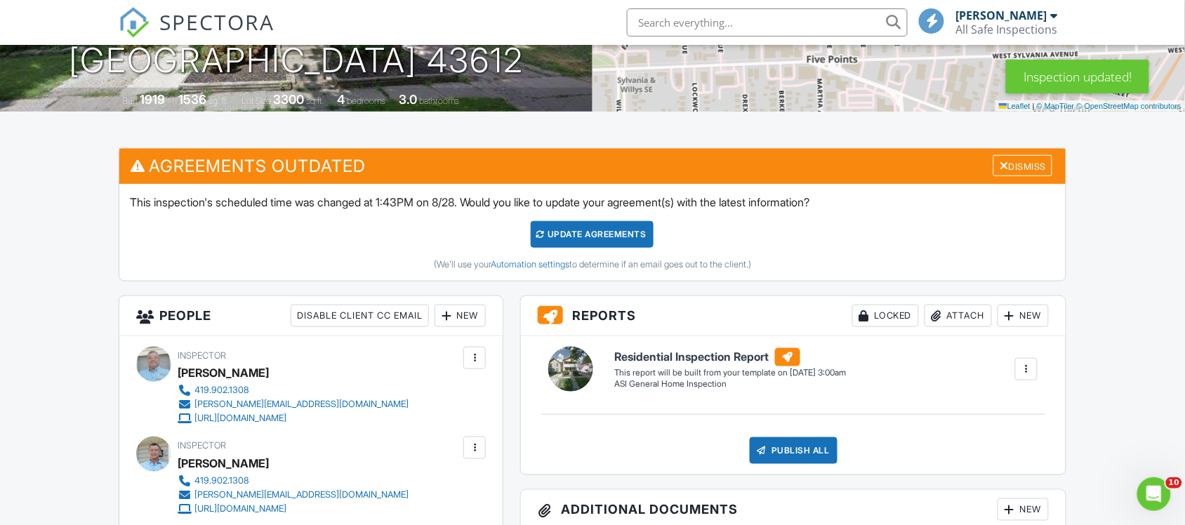
click at [591, 236] on div "Update Agreements" at bounding box center [592, 234] width 123 height 27
